Goal: Obtain resource: Download file/media

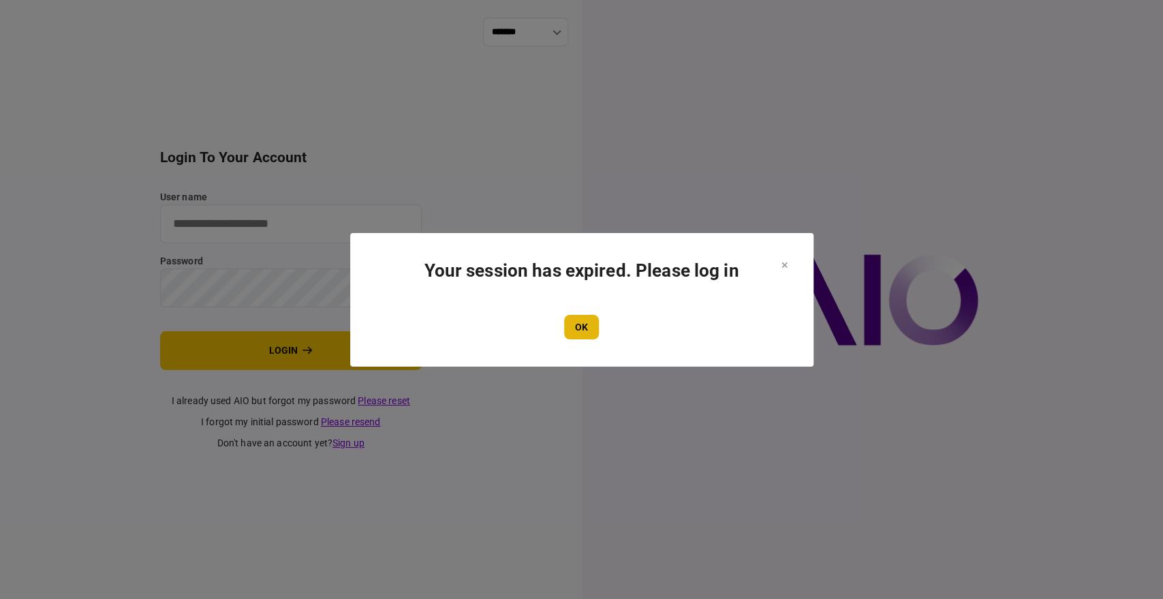
click at [573, 328] on button "OK" at bounding box center [581, 327] width 35 height 25
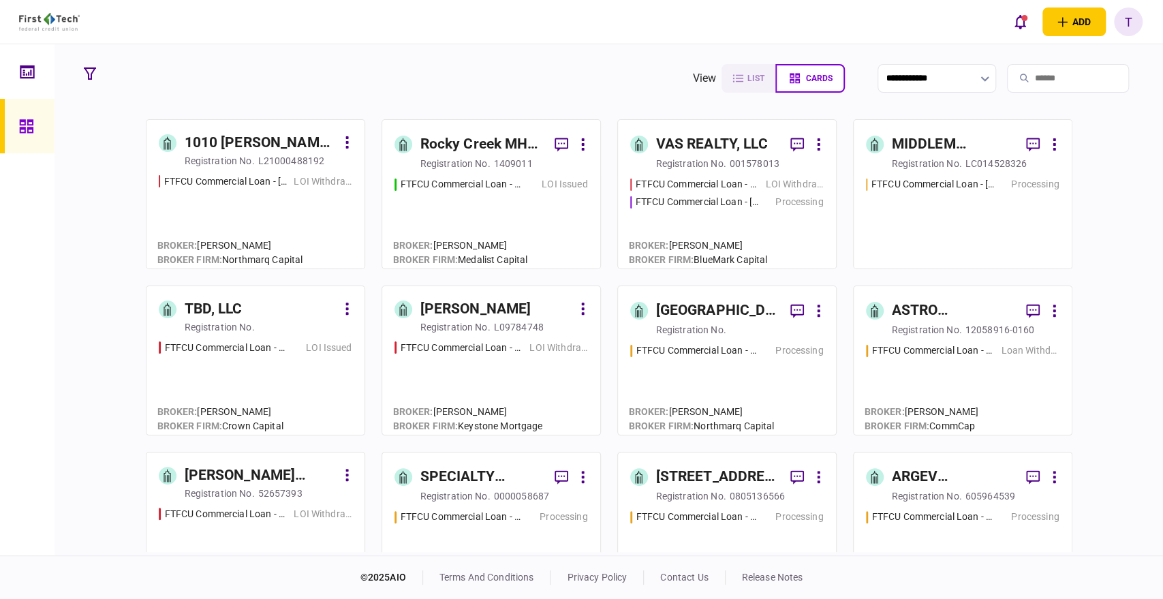
click at [1025, 72] on input "search" at bounding box center [1068, 78] width 122 height 29
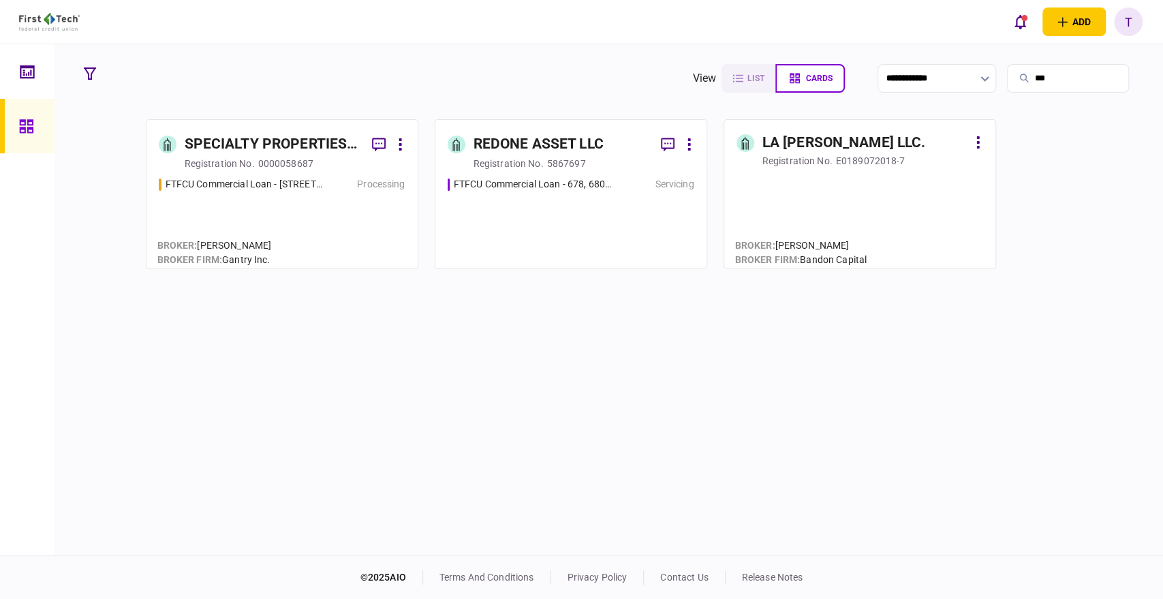
type input "***"
click at [305, 140] on div "SPECIALTY PROPERTIES LLC" at bounding box center [273, 145] width 176 height 22
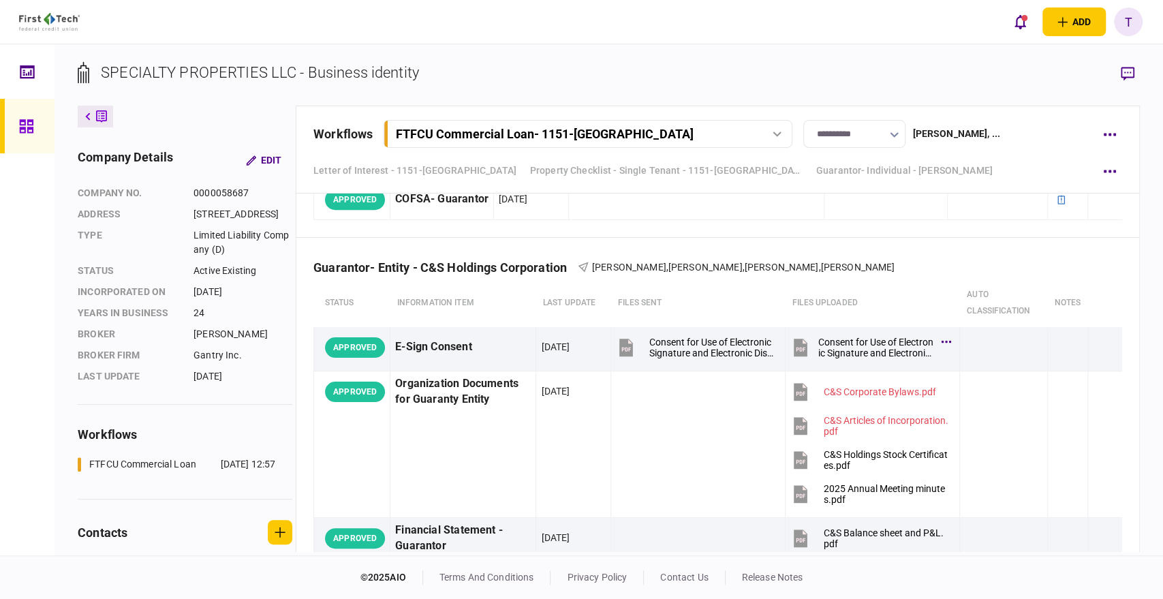
scroll to position [7571, 0]
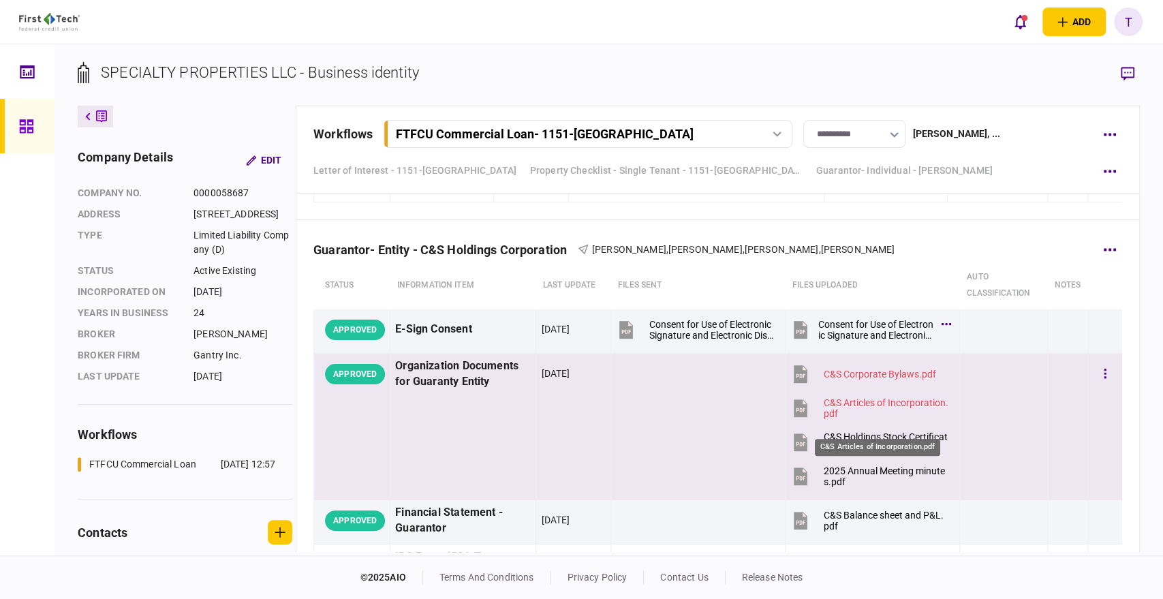
click at [884, 409] on div "C&S Articles of Incorporation.pdf" at bounding box center [885, 408] width 125 height 22
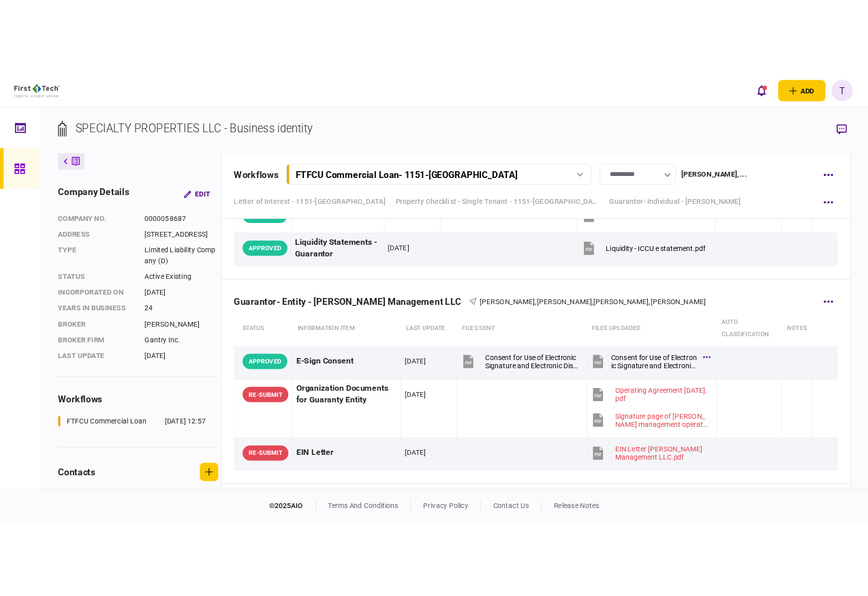
scroll to position [6121, 0]
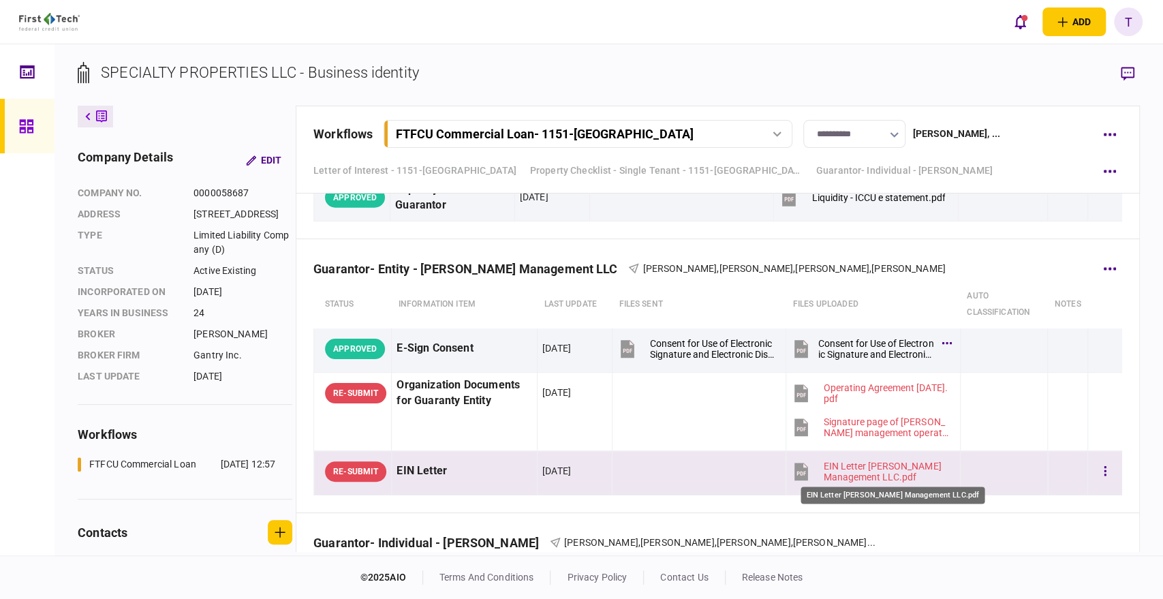
click at [839, 461] on div "EIN Letter [PERSON_NAME] Management LLC.pdf" at bounding box center [886, 472] width 124 height 22
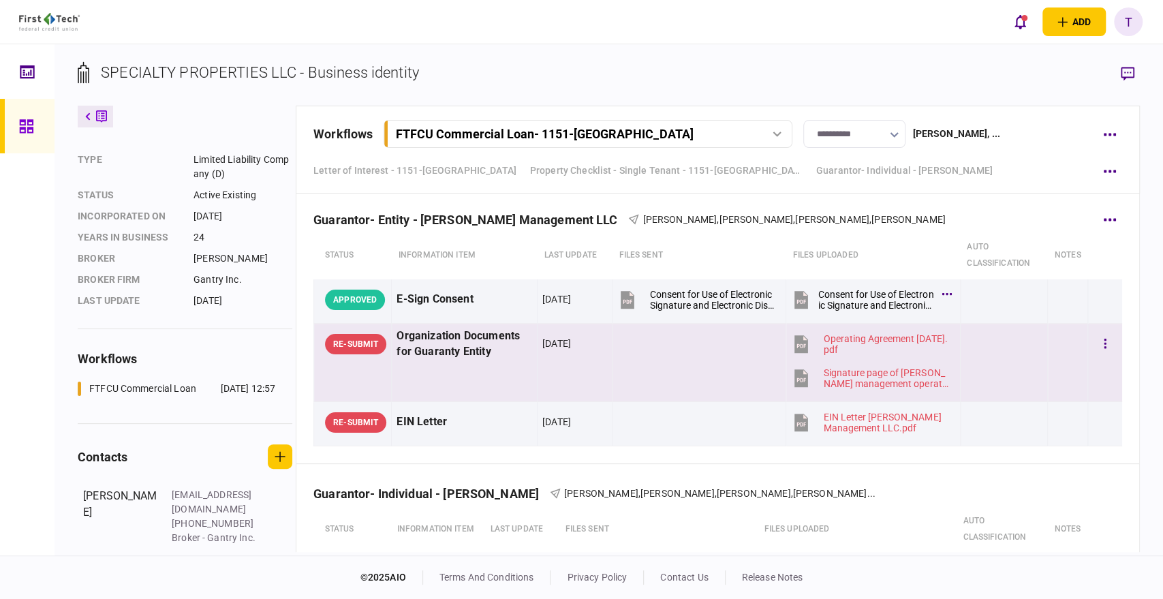
scroll to position [6198, 0]
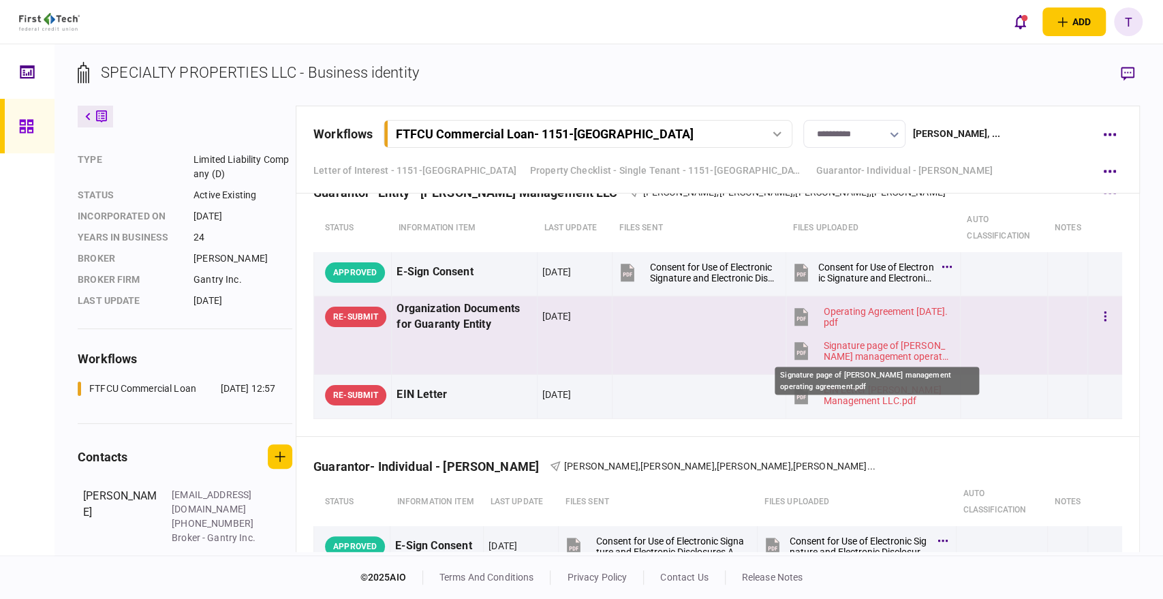
click at [841, 341] on div "Signature page of [PERSON_NAME] management operating agreement.pdf" at bounding box center [886, 351] width 124 height 22
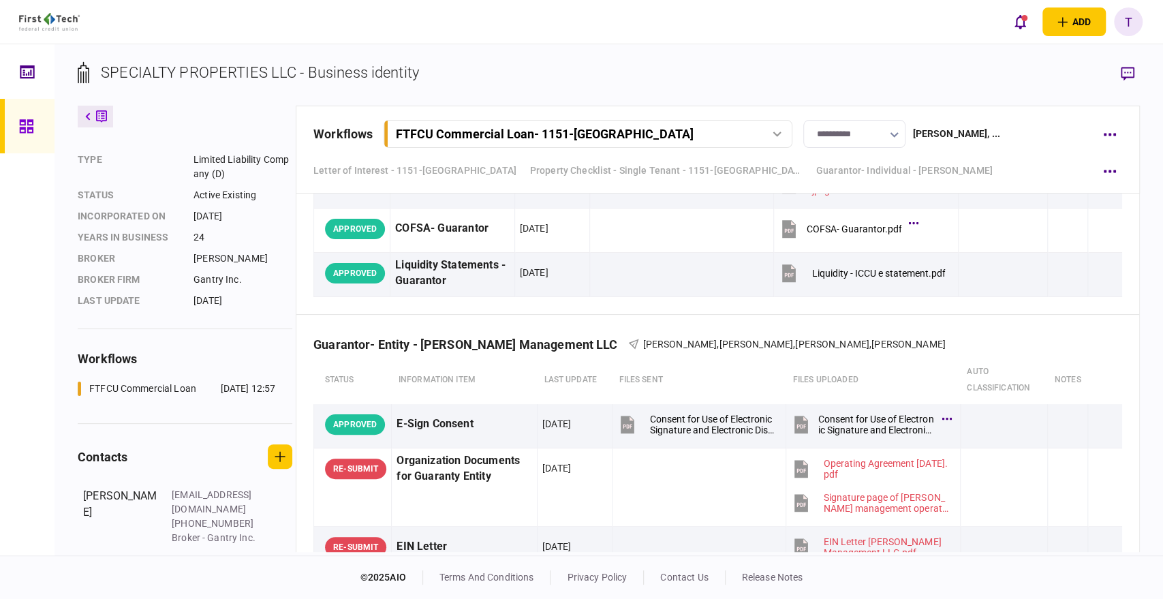
scroll to position [6121, 0]
